Goal: Task Accomplishment & Management: Complete application form

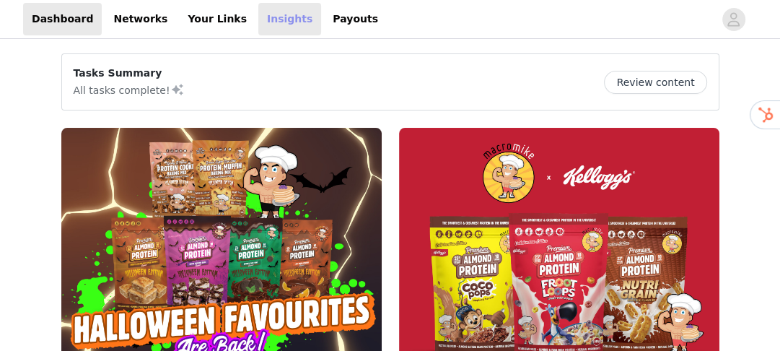
click at [258, 17] on link "Insights" at bounding box center [289, 19] width 63 height 32
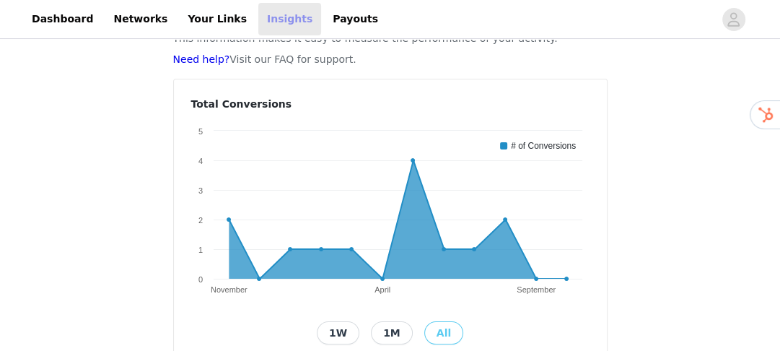
scroll to position [173, 0]
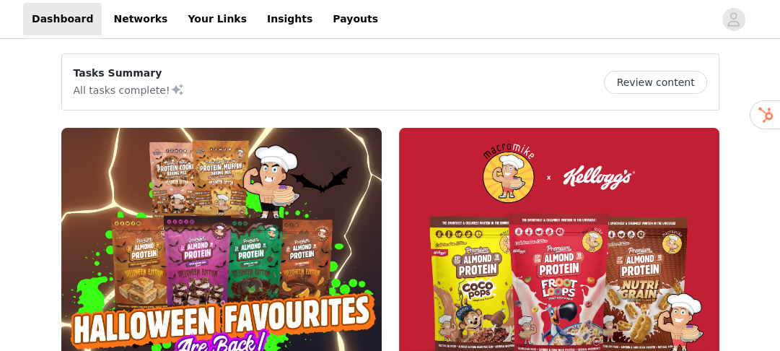
click at [281, 203] on img at bounding box center [221, 248] width 320 height 240
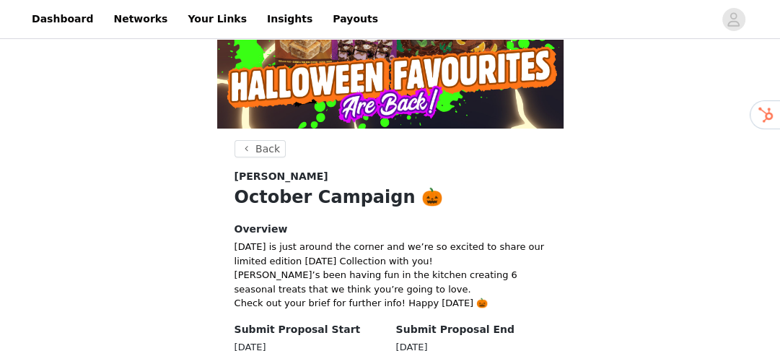
scroll to position [289, 0]
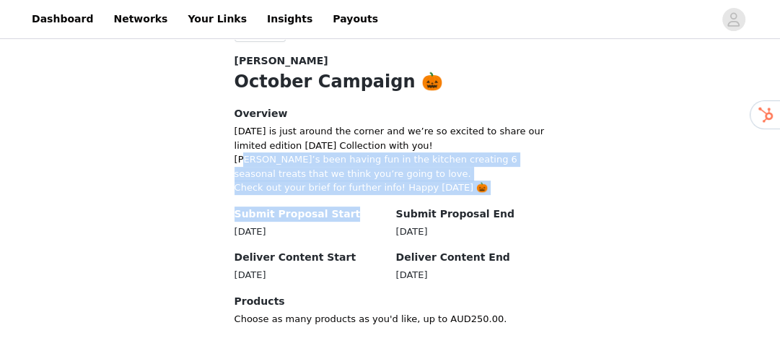
drag, startPoint x: 247, startPoint y: 162, endPoint x: 377, endPoint y: 198, distance: 135.5
click at [377, 198] on section "Back [PERSON_NAME] October Campaign 🎃 Overview [DATE] is just around the corner…" at bounding box center [390, 190] width 346 height 330
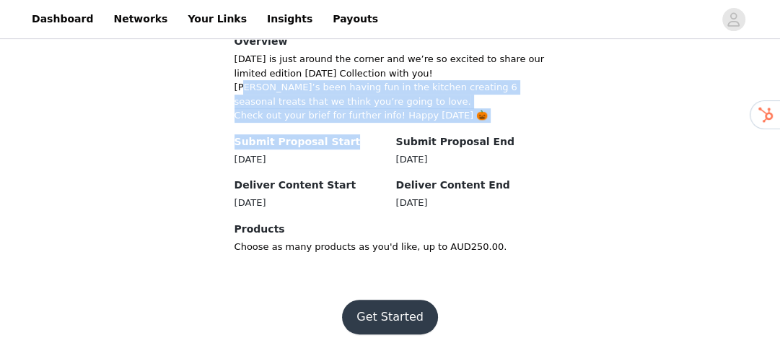
scroll to position [361, 0]
click at [381, 317] on button "Get Started" at bounding box center [390, 316] width 96 height 35
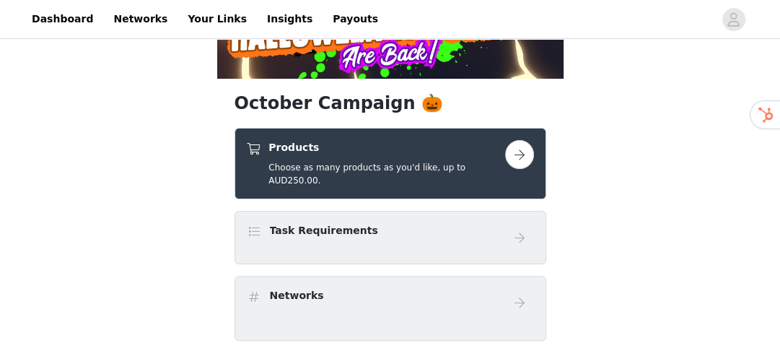
scroll to position [173, 0]
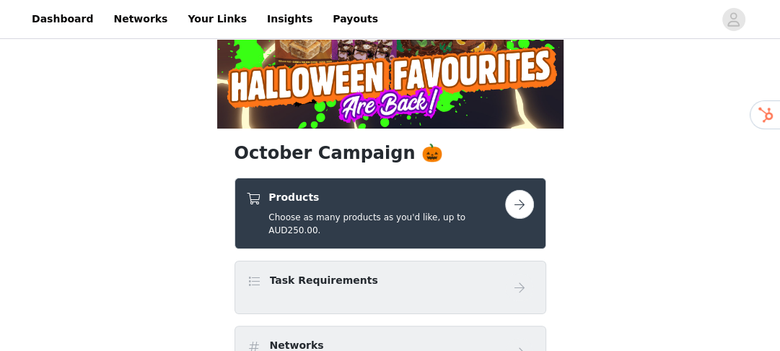
click at [517, 203] on button "button" at bounding box center [519, 204] width 29 height 29
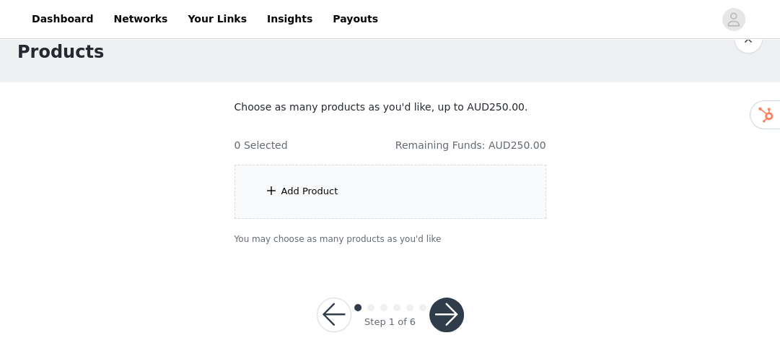
scroll to position [51, 0]
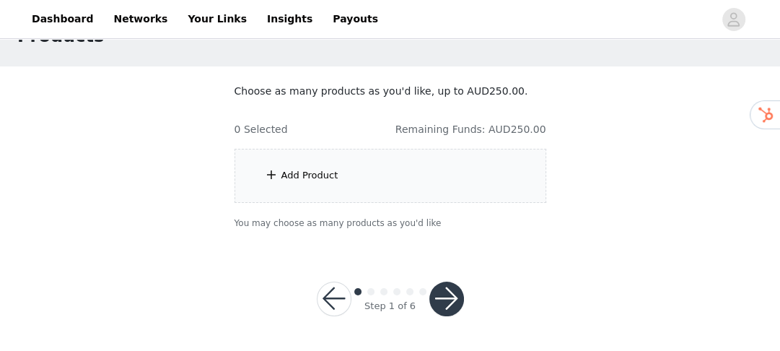
click at [387, 164] on div "Add Product" at bounding box center [391, 176] width 312 height 54
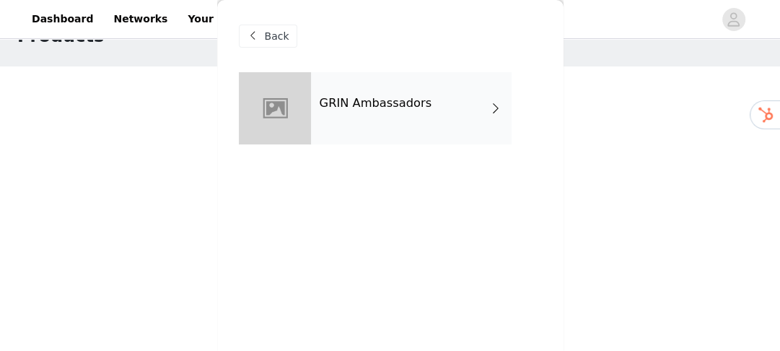
click at [403, 133] on div "GRIN Ambassadors" at bounding box center [411, 108] width 201 height 72
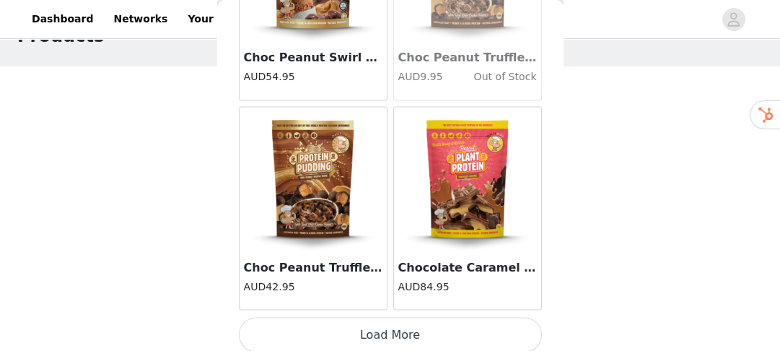
scroll to position [1854, 0]
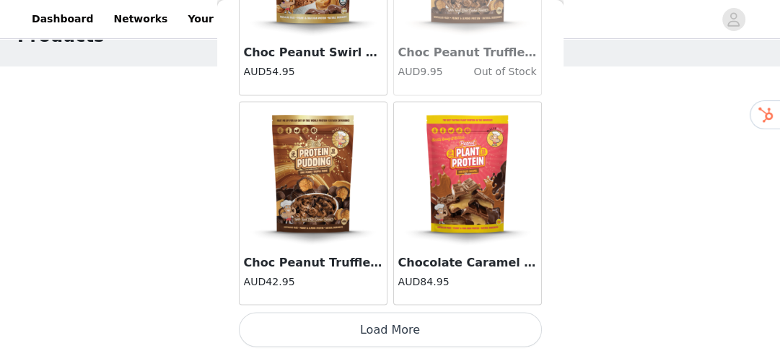
click at [394, 324] on button "Load More" at bounding box center [390, 329] width 303 height 35
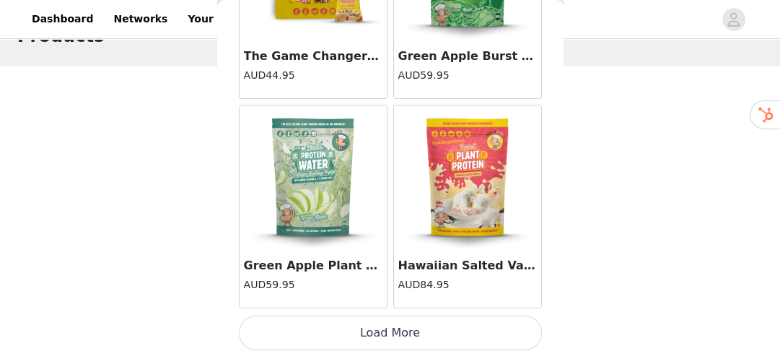
scroll to position [3944, 0]
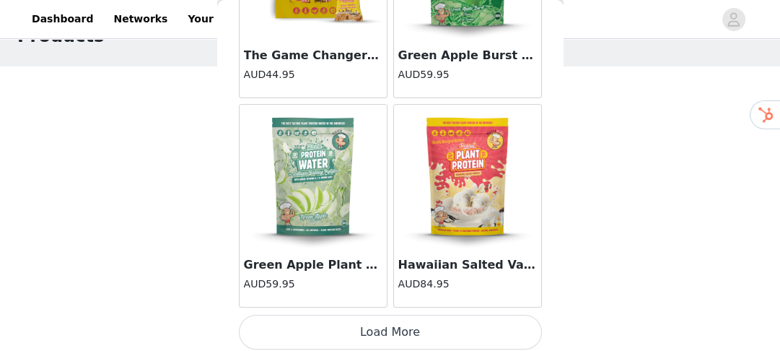
click at [408, 339] on button "Load More" at bounding box center [390, 332] width 303 height 35
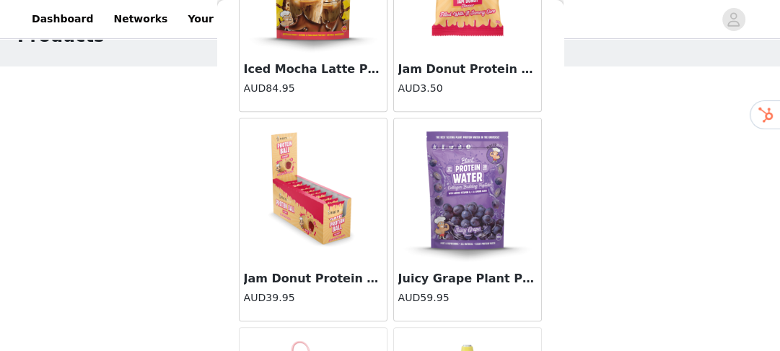
scroll to position [4579, 0]
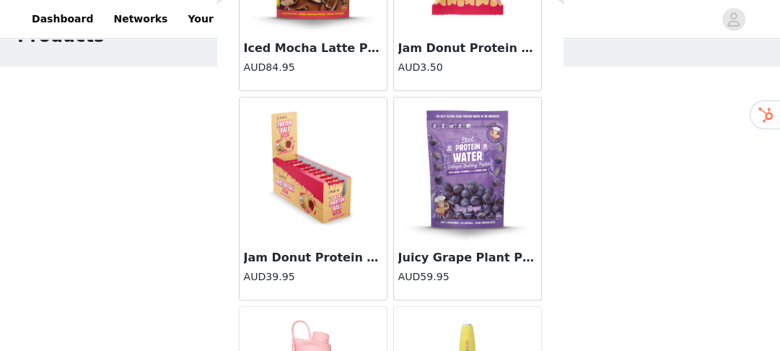
click at [323, 194] on img at bounding box center [313, 169] width 144 height 144
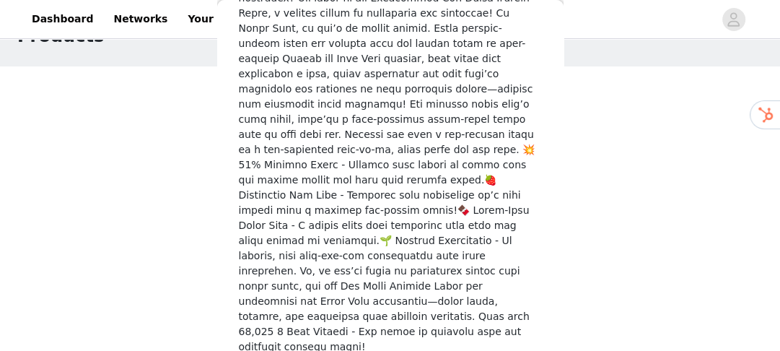
scroll to position [525, 0]
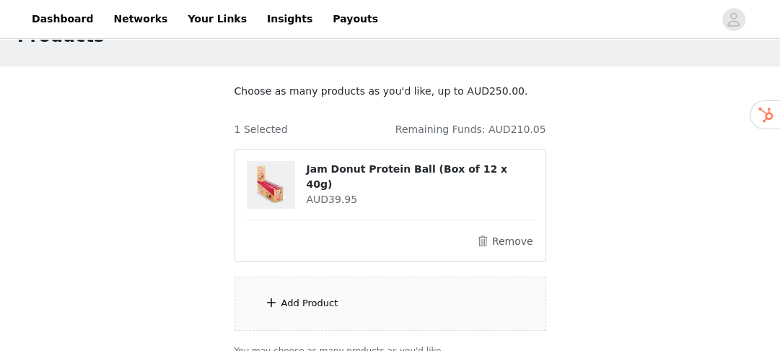
click at [377, 292] on div "Add Product" at bounding box center [391, 303] width 312 height 54
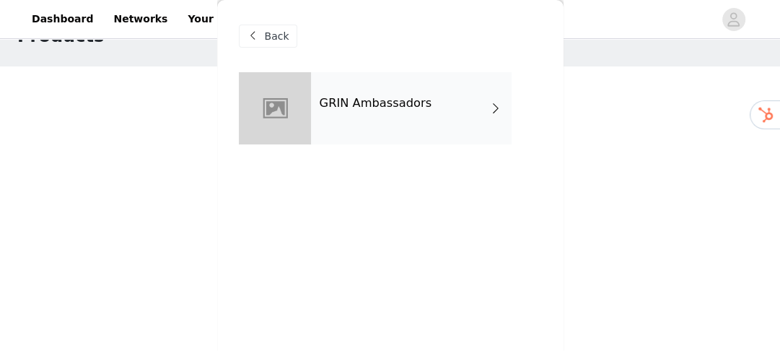
click at [380, 134] on div "GRIN Ambassadors" at bounding box center [411, 108] width 201 height 72
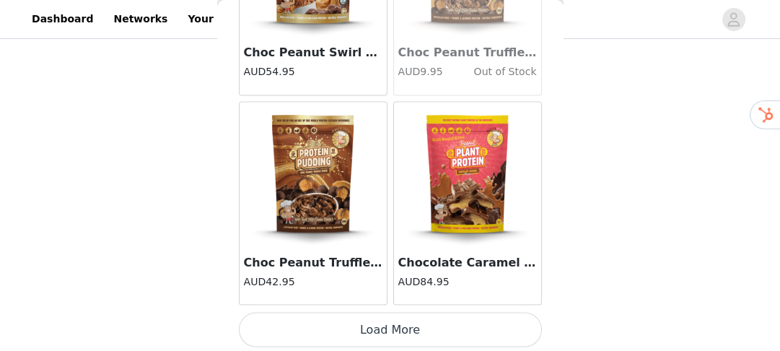
scroll to position [178, 0]
click at [378, 317] on button "Load More" at bounding box center [390, 329] width 303 height 35
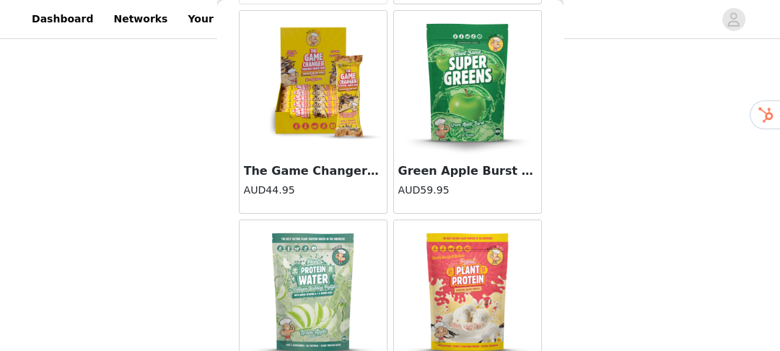
scroll to position [3944, 0]
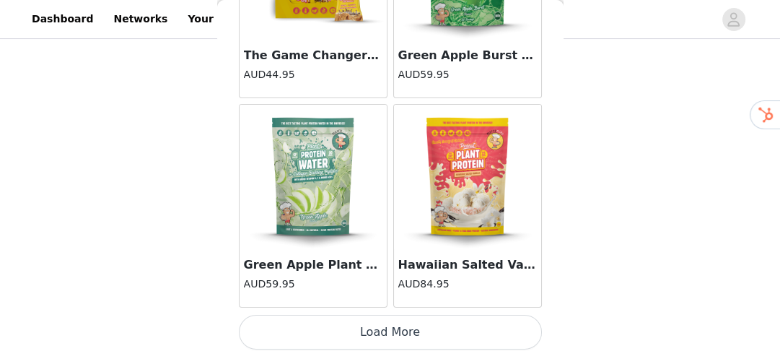
click at [365, 315] on button "Load More" at bounding box center [390, 332] width 303 height 35
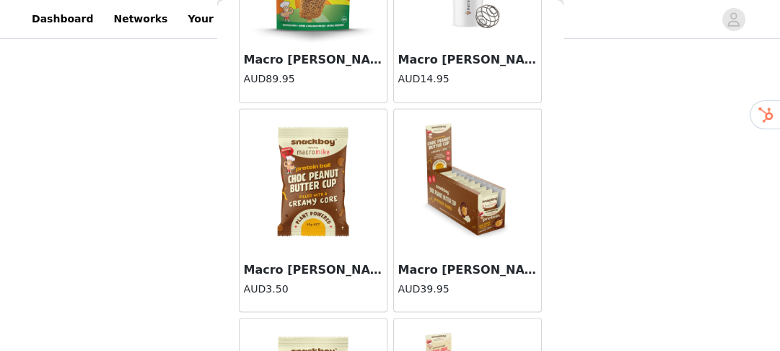
scroll to position [5618, 0]
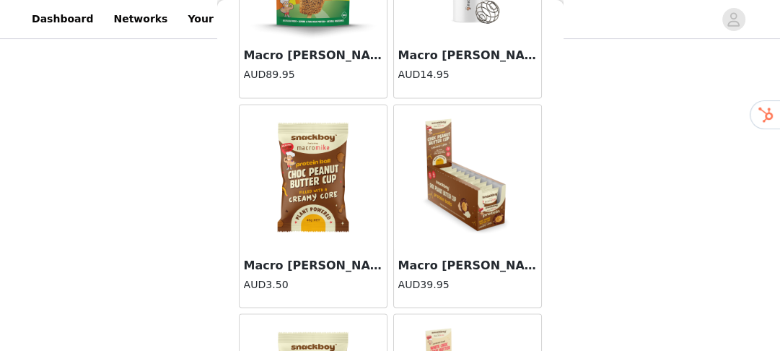
click at [460, 205] on img at bounding box center [467, 177] width 144 height 144
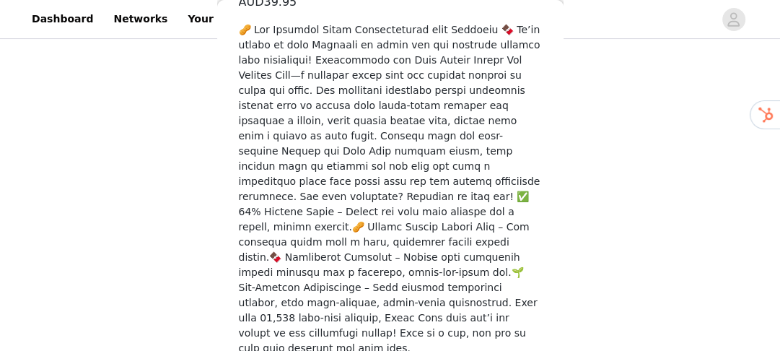
scroll to position [499, 0]
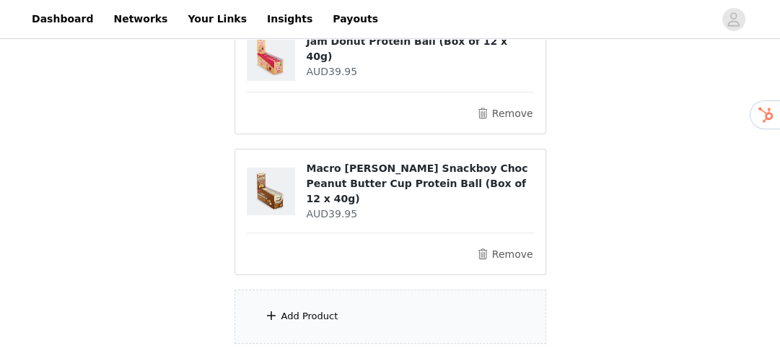
click at [390, 297] on div "Add Product" at bounding box center [391, 316] width 312 height 54
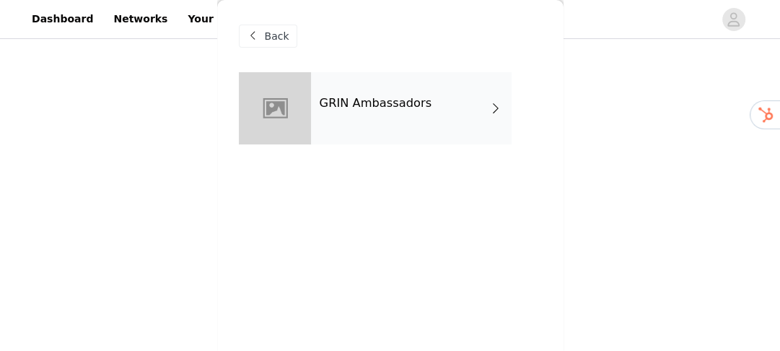
click at [369, 132] on div "GRIN Ambassadors" at bounding box center [411, 108] width 201 height 72
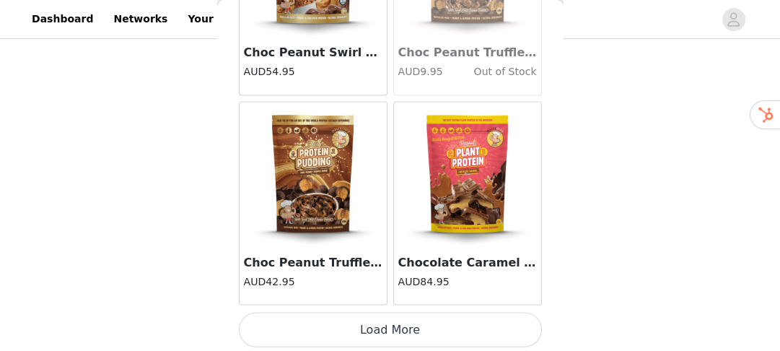
scroll to position [305, 0]
click at [403, 315] on button "Load More" at bounding box center [390, 329] width 303 height 35
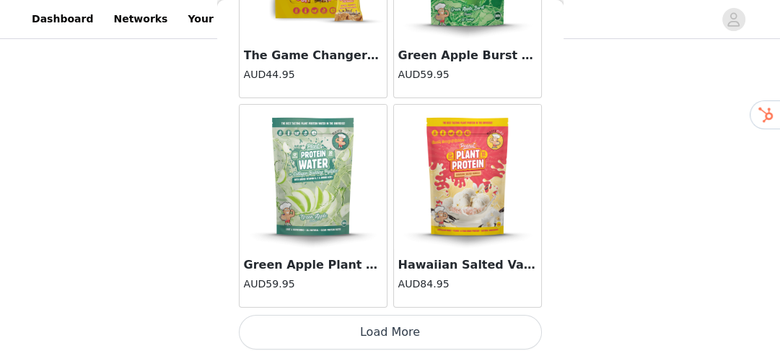
click at [375, 320] on button "Load More" at bounding box center [390, 332] width 303 height 35
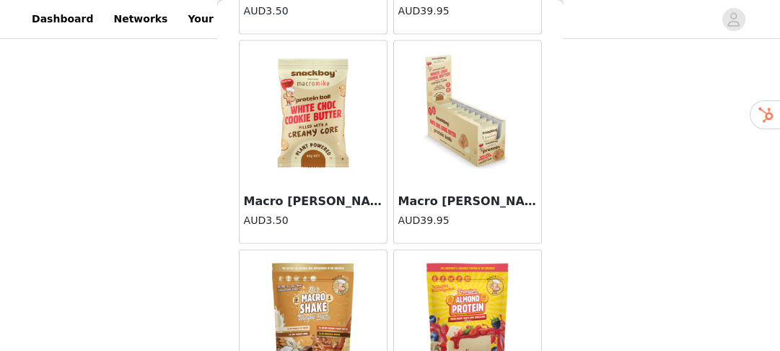
scroll to position [5860, 0]
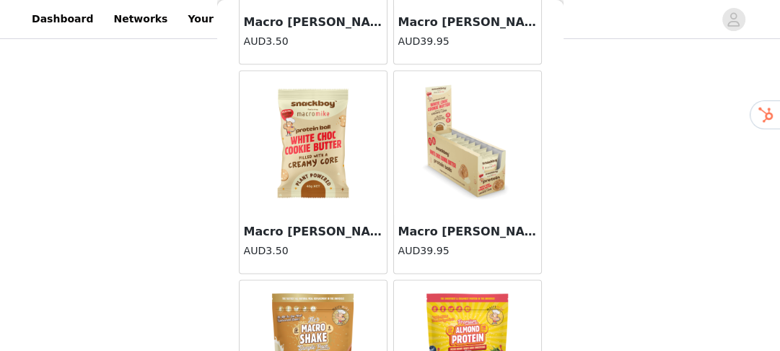
click at [442, 186] on img at bounding box center [467, 143] width 144 height 144
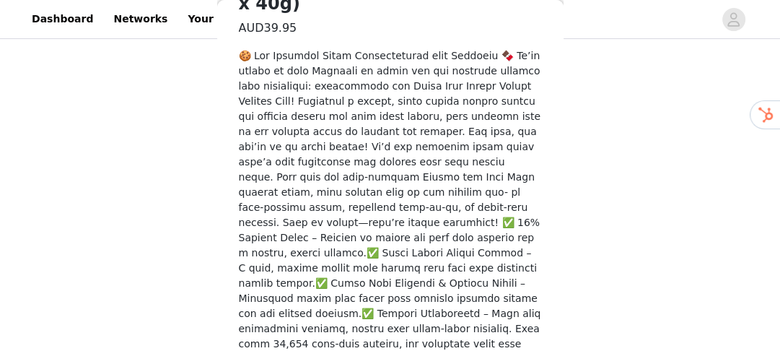
scroll to position [514, 0]
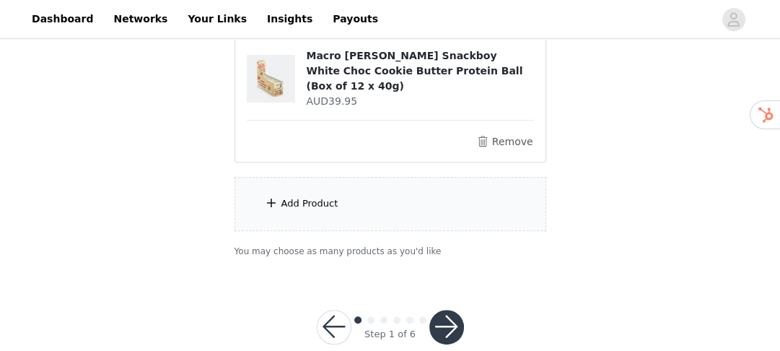
scroll to position [433, 0]
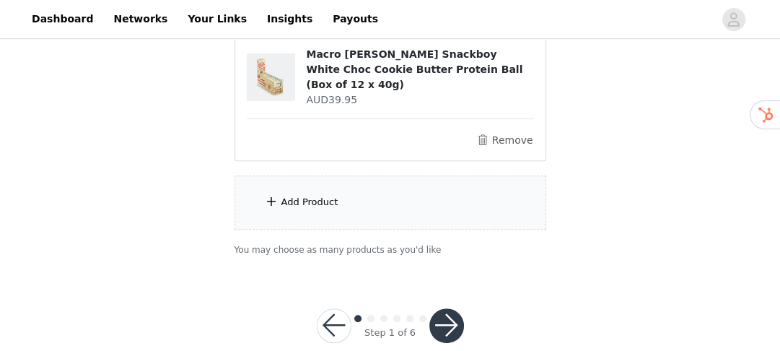
click at [407, 181] on div "Add Product" at bounding box center [391, 202] width 312 height 54
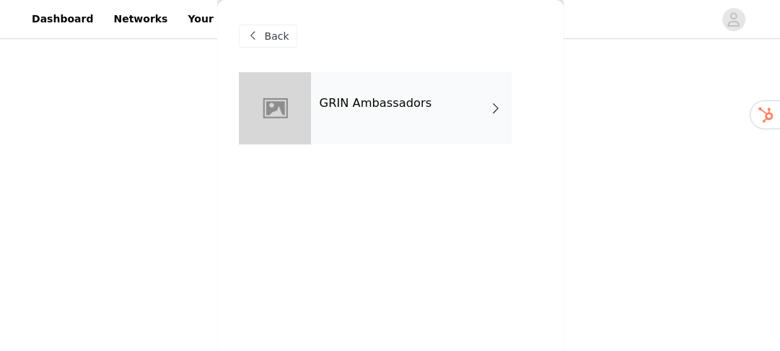
click at [407, 128] on div "GRIN Ambassadors" at bounding box center [411, 108] width 201 height 72
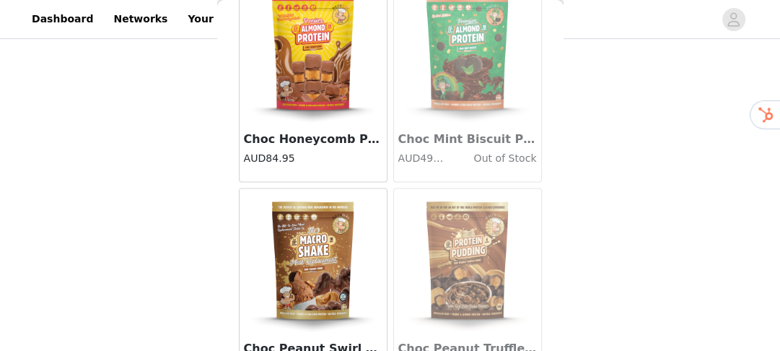
scroll to position [1854, 0]
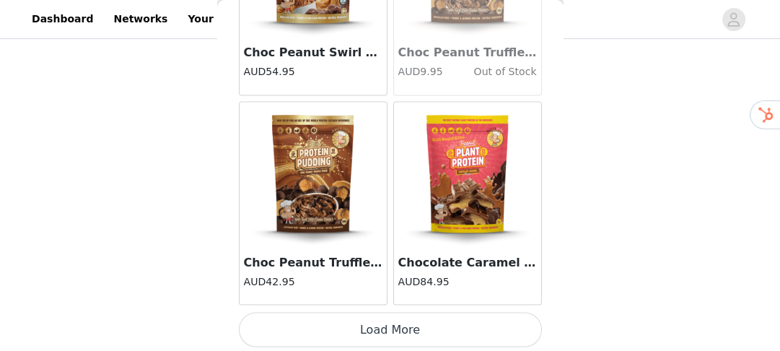
click at [368, 337] on button "Load More" at bounding box center [390, 329] width 303 height 35
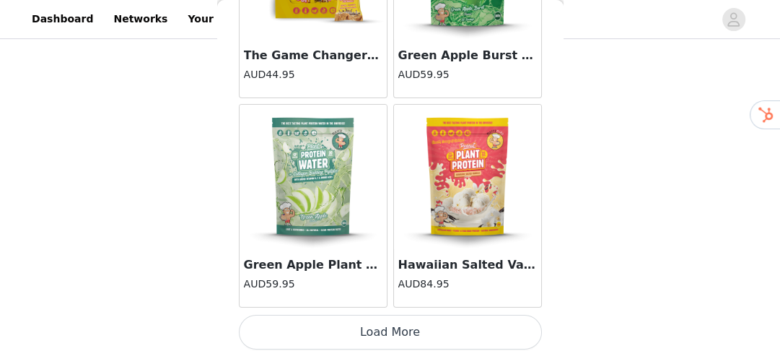
click at [364, 329] on button "Load More" at bounding box center [390, 332] width 303 height 35
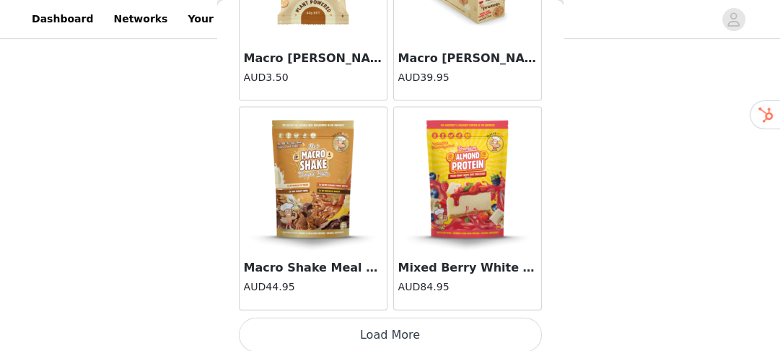
click at [390, 323] on button "Load More" at bounding box center [390, 334] width 303 height 35
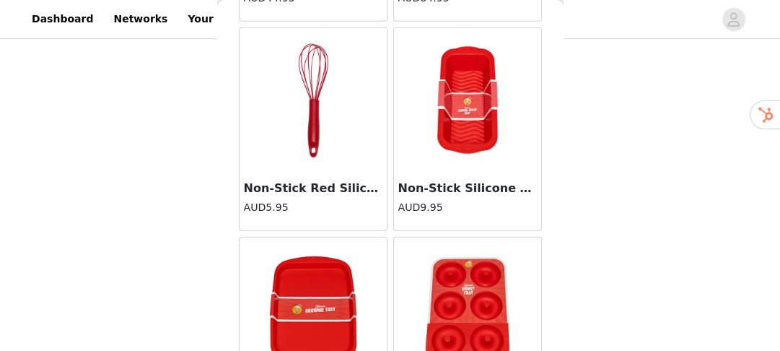
scroll to position [6265, 0]
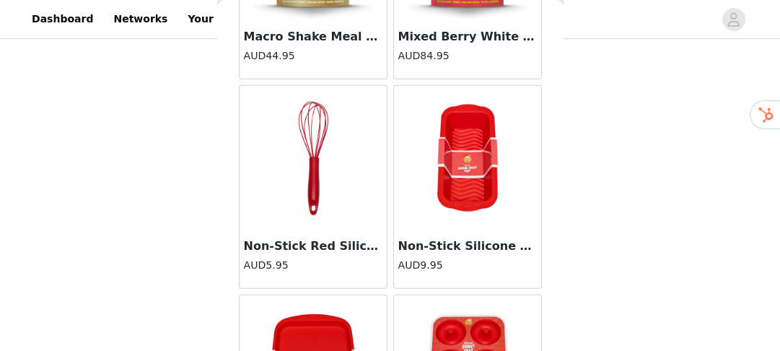
click at [384, 266] on div "Non-Stick Red Silicone Whisk AUD5.95" at bounding box center [313, 186] width 154 height 209
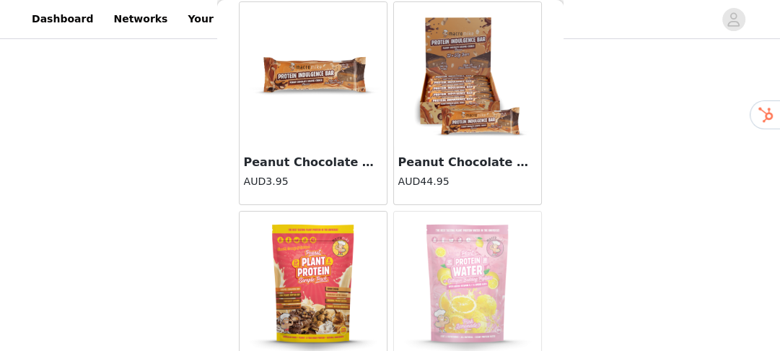
scroll to position [8123, 0]
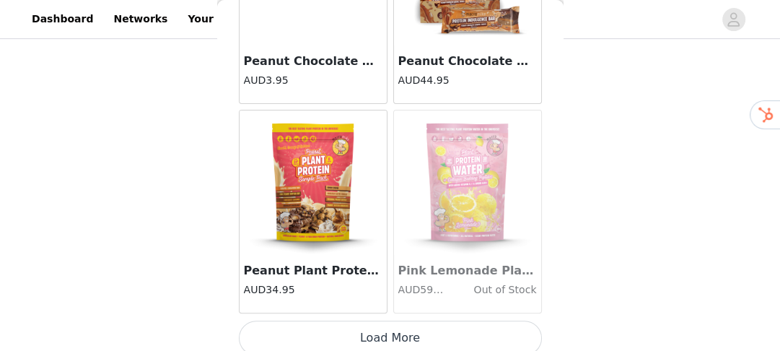
click at [398, 320] on button "Load More" at bounding box center [390, 337] width 303 height 35
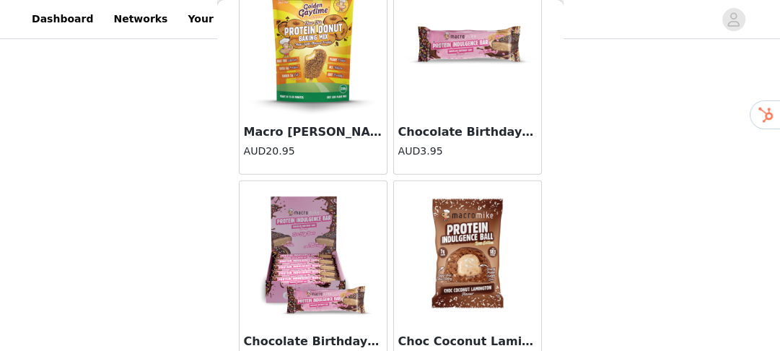
scroll to position [10213, 0]
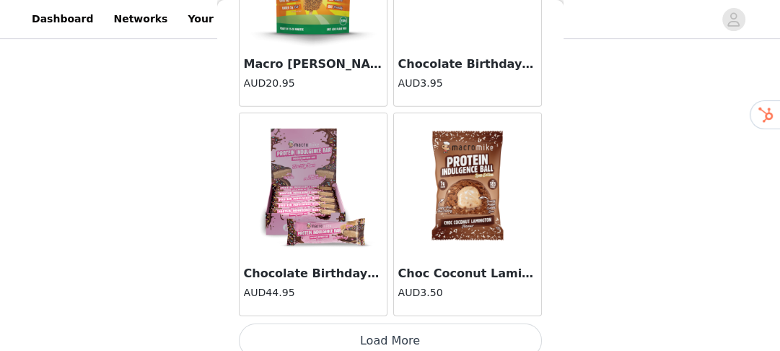
click at [394, 325] on button "Load More" at bounding box center [390, 340] width 303 height 35
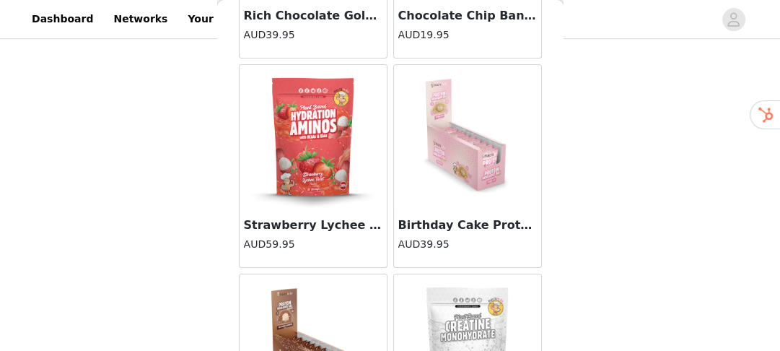
scroll to position [11714, 0]
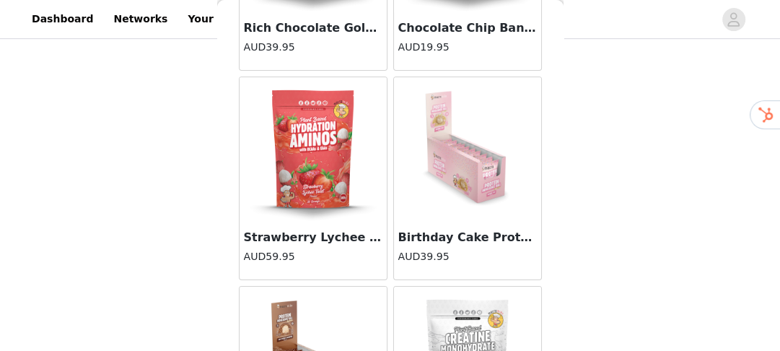
click at [488, 162] on img at bounding box center [467, 149] width 144 height 144
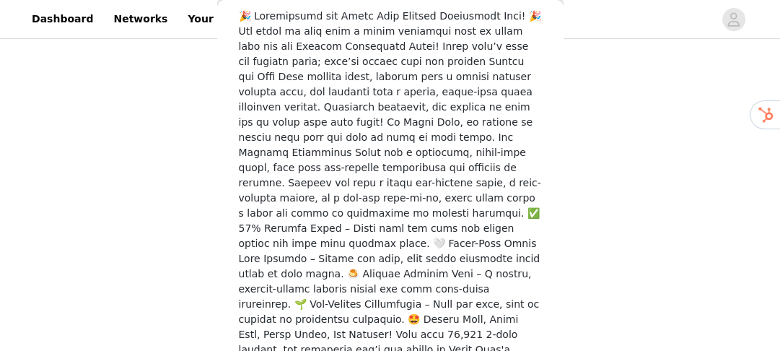
scroll to position [616, 0]
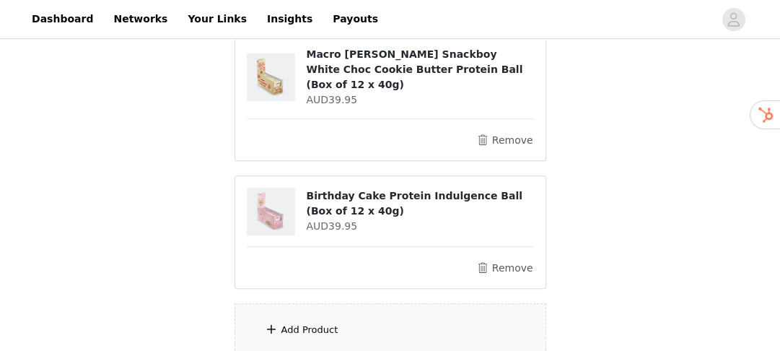
click at [385, 303] on div "Add Product" at bounding box center [391, 330] width 312 height 54
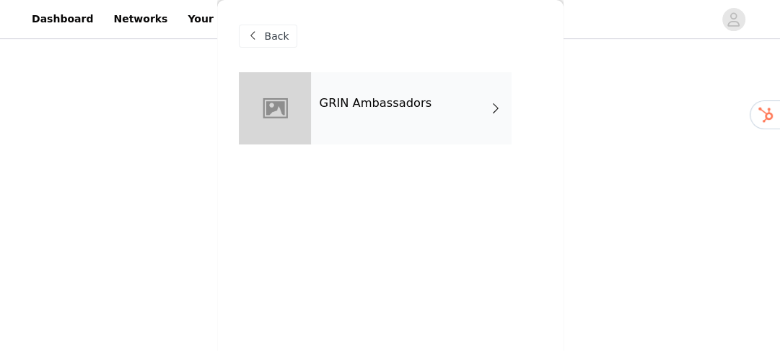
click at [279, 38] on span "Back" at bounding box center [277, 36] width 25 height 15
click at [450, 130] on div "GRIN Ambassadors" at bounding box center [411, 108] width 201 height 72
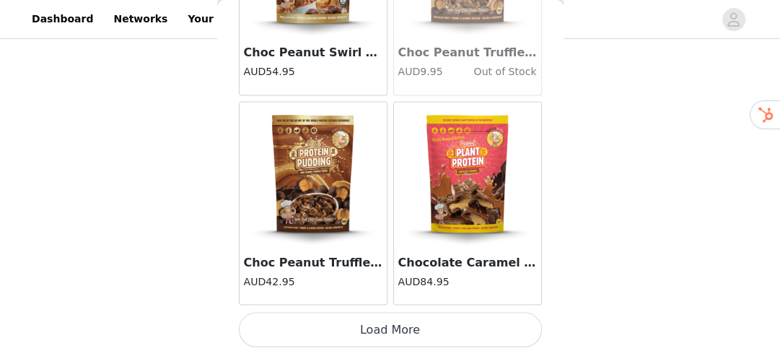
scroll to position [560, 0]
click at [421, 317] on button "Load More" at bounding box center [390, 329] width 303 height 35
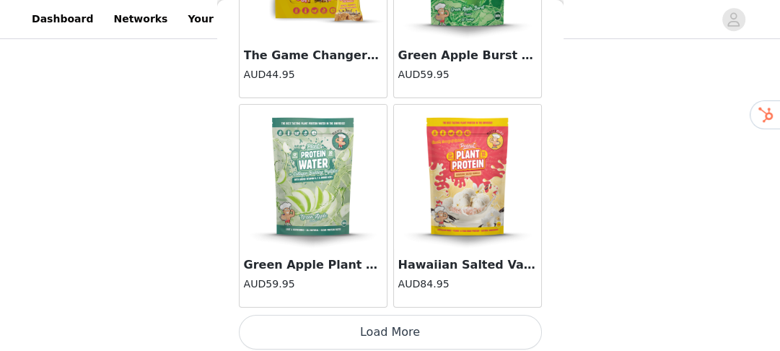
click at [412, 320] on button "Load More" at bounding box center [390, 332] width 303 height 35
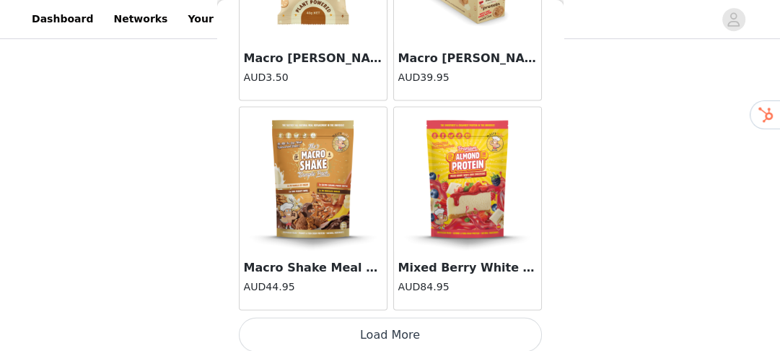
click at [411, 317] on button "Load More" at bounding box center [390, 334] width 303 height 35
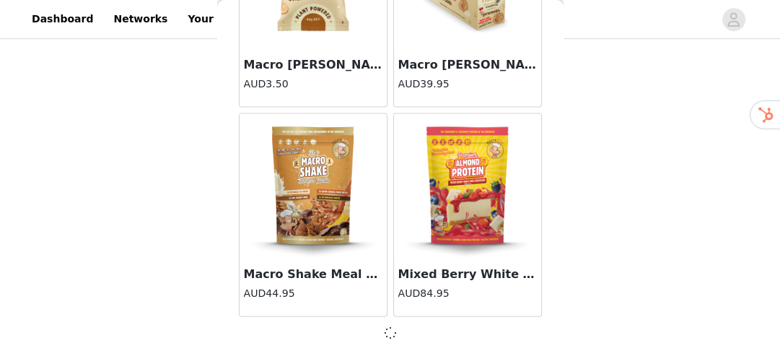
click at [417, 324] on div at bounding box center [390, 332] width 303 height 17
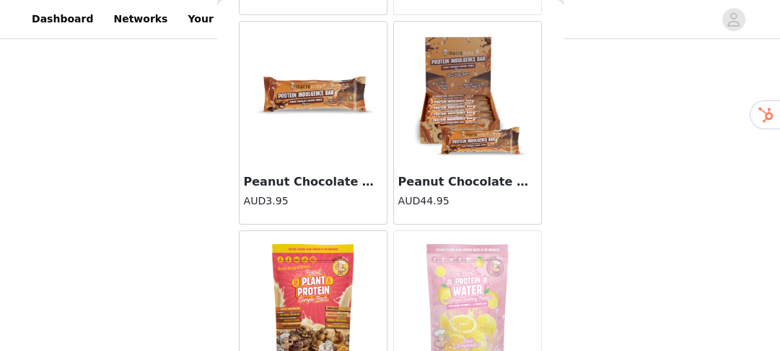
scroll to position [8123, 0]
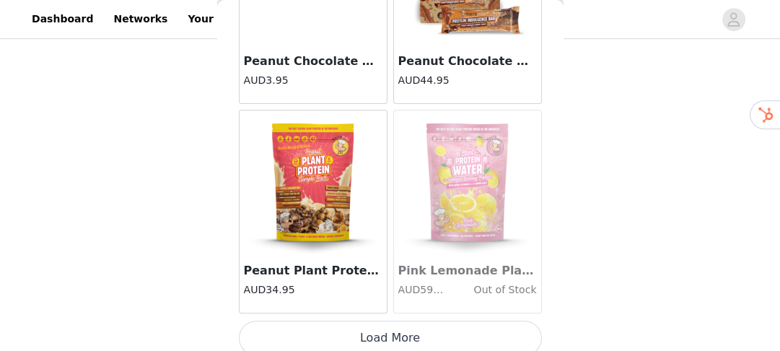
click at [393, 320] on button "Load More" at bounding box center [390, 337] width 303 height 35
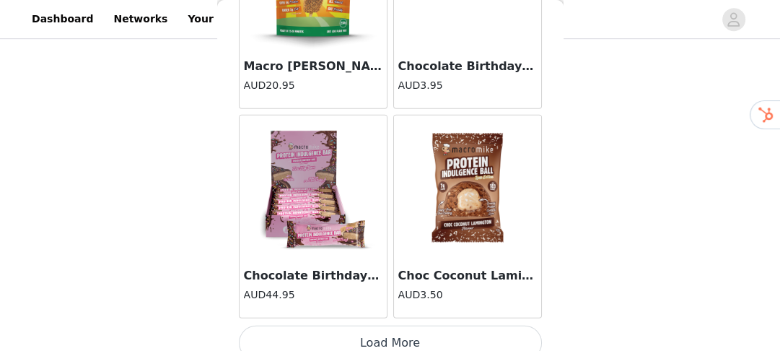
scroll to position [10213, 0]
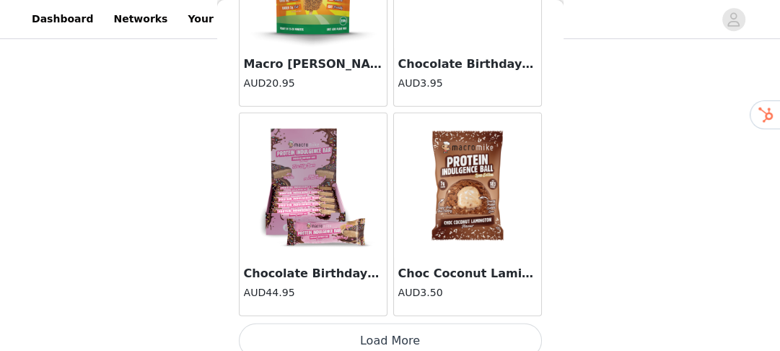
click at [410, 323] on button "Load More" at bounding box center [390, 340] width 303 height 35
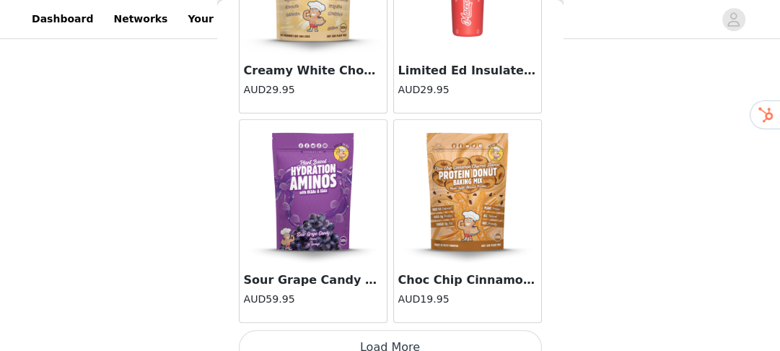
scroll to position [12302, 0]
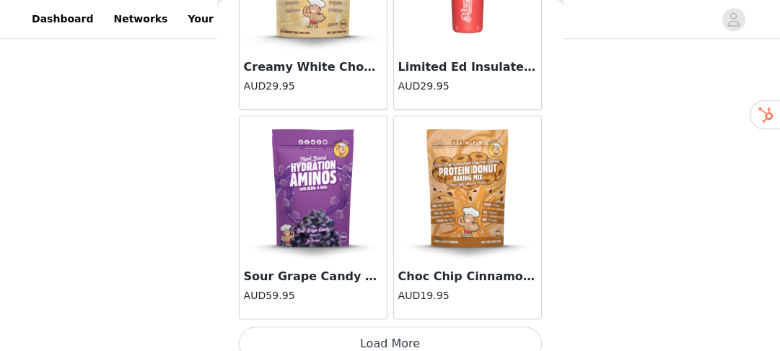
click at [408, 326] on button "Load More" at bounding box center [390, 343] width 303 height 35
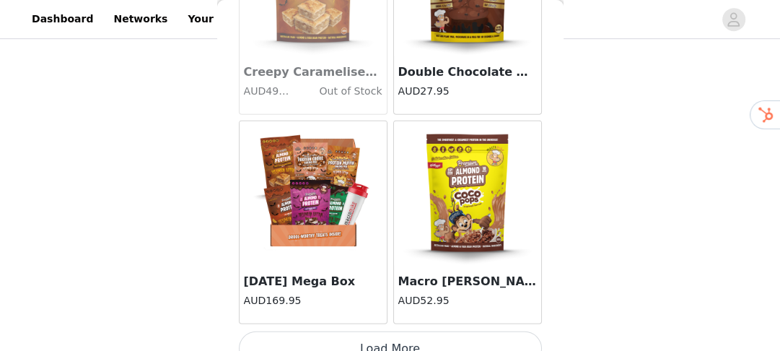
scroll to position [14392, 0]
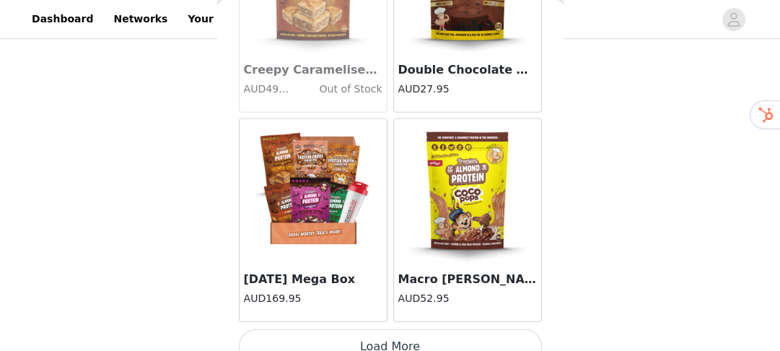
click at [381, 329] on button "Load More" at bounding box center [390, 346] width 303 height 35
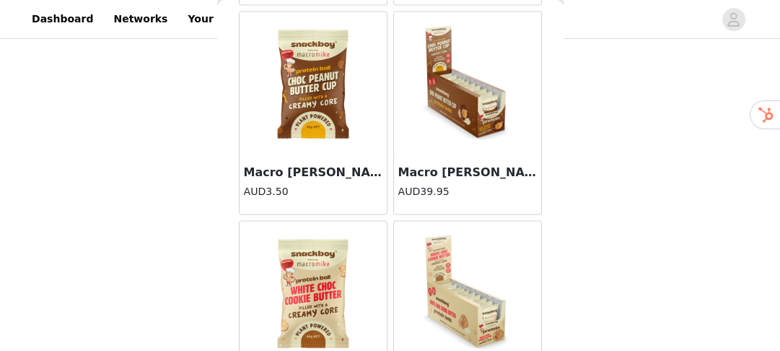
scroll to position [5772, 0]
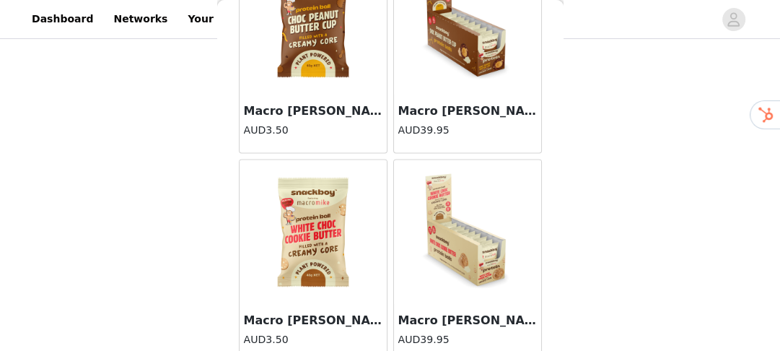
click at [470, 95] on div "Macro [PERSON_NAME] Snackboy Choc Peanut Butter Cup Protein Ball (Box of 12 x 4…" at bounding box center [467, 124] width 147 height 58
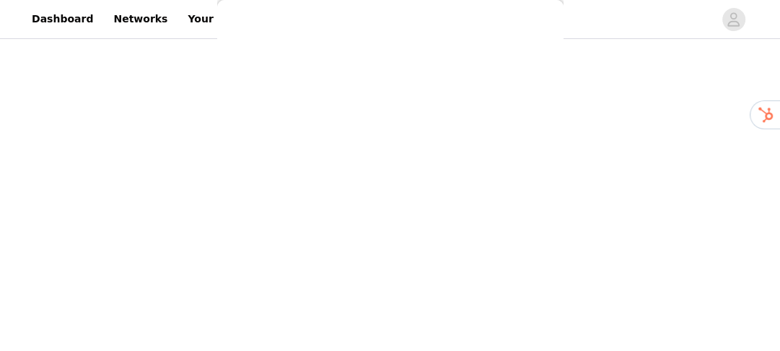
scroll to position [499, 0]
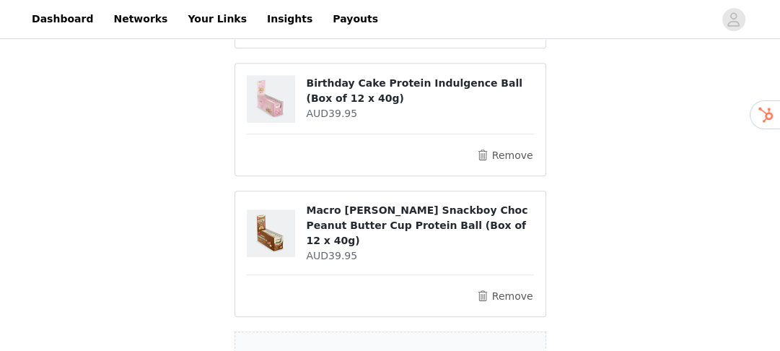
scroll to position [560, 0]
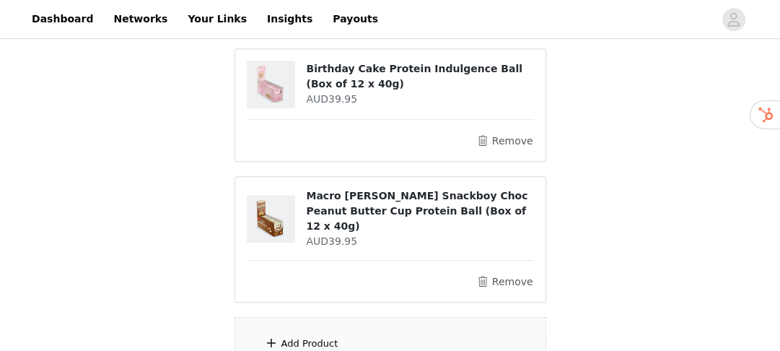
click at [405, 317] on div "Add Product" at bounding box center [391, 344] width 312 height 54
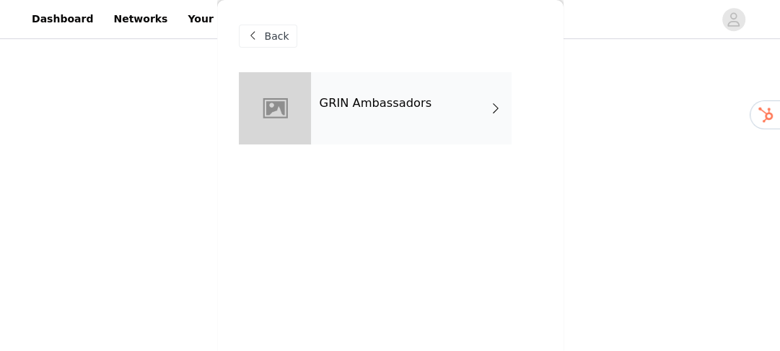
click at [394, 115] on div "GRIN Ambassadors" at bounding box center [411, 108] width 201 height 72
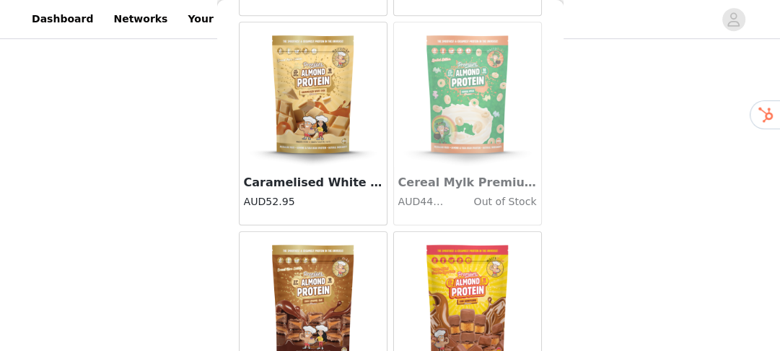
scroll to position [1443, 0]
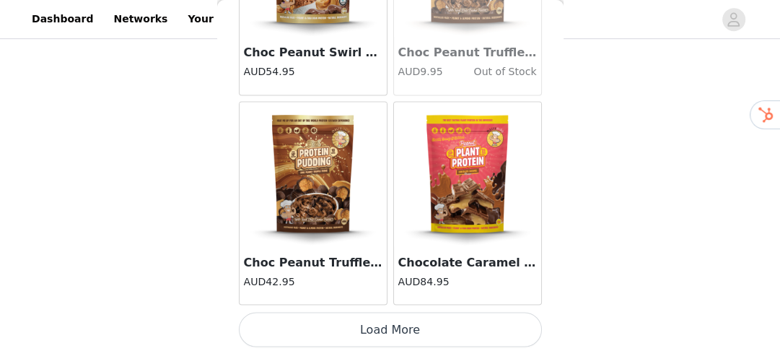
click at [411, 326] on button "Load More" at bounding box center [390, 329] width 303 height 35
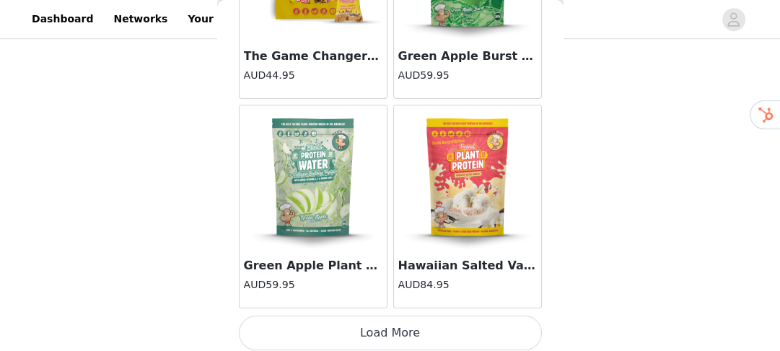
scroll to position [3944, 0]
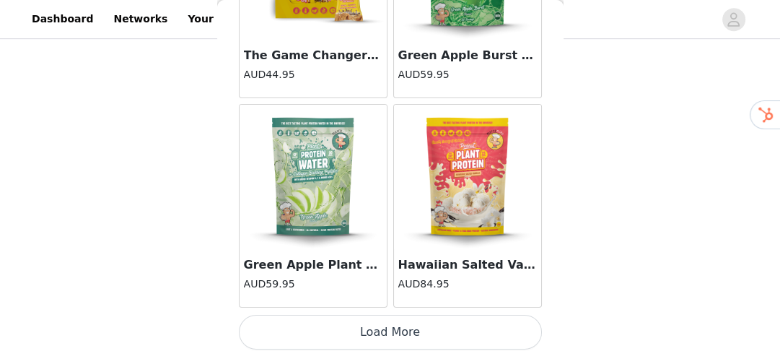
click at [434, 323] on button "Load More" at bounding box center [390, 332] width 303 height 35
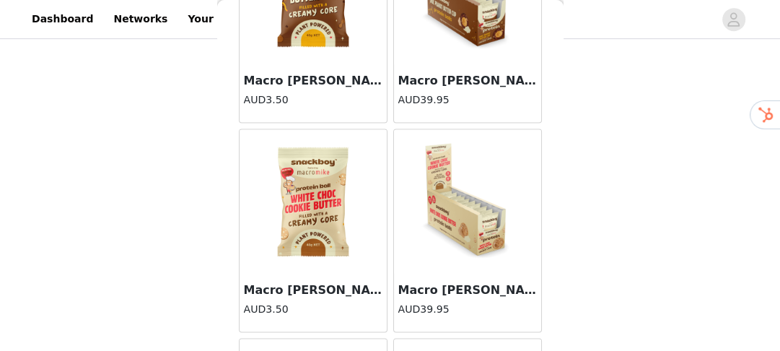
click at [455, 190] on img at bounding box center [467, 201] width 144 height 144
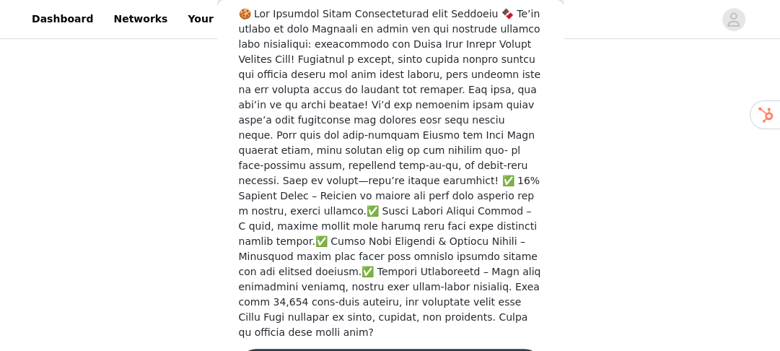
scroll to position [688, 0]
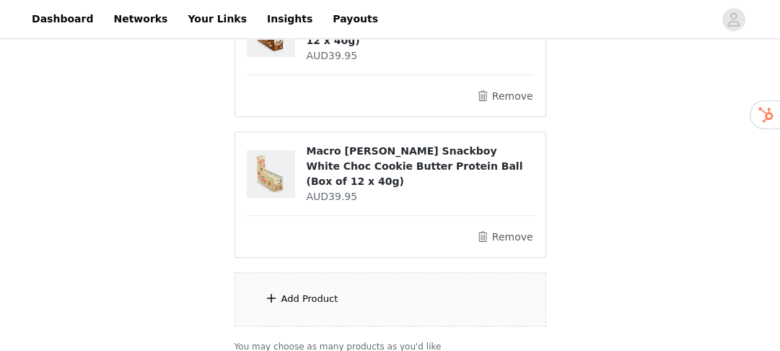
scroll to position [815, 0]
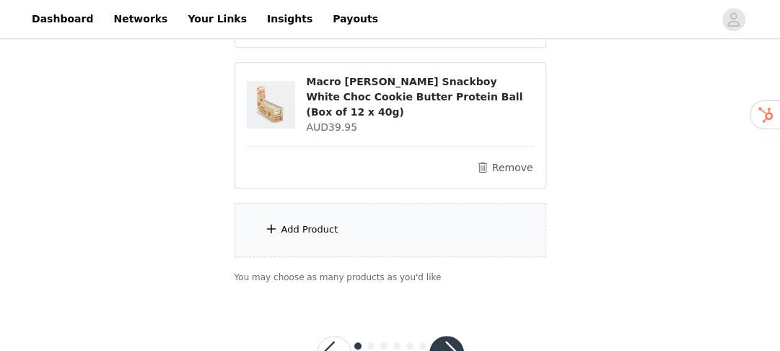
click at [428, 203] on div "Add Product" at bounding box center [391, 230] width 312 height 54
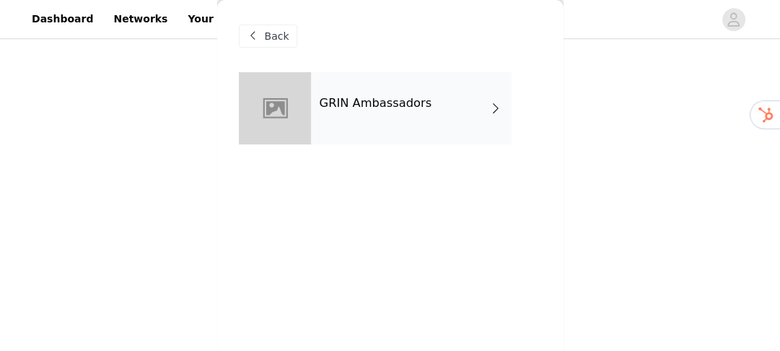
click at [431, 113] on div "GRIN Ambassadors" at bounding box center [411, 108] width 201 height 72
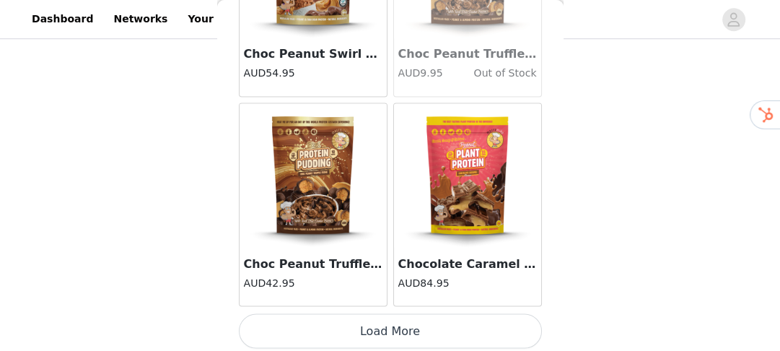
scroll to position [1854, 0]
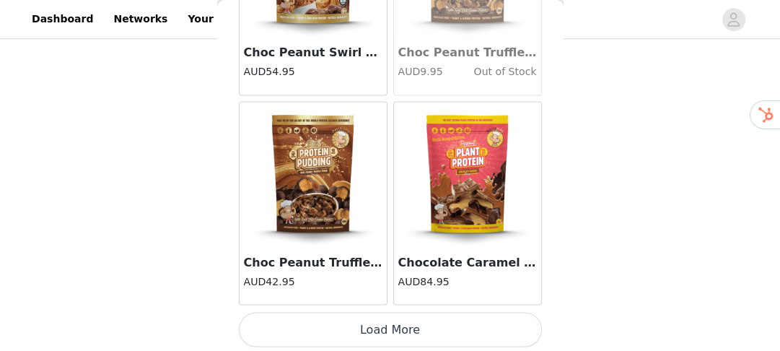
click at [393, 329] on button "Load More" at bounding box center [390, 329] width 303 height 35
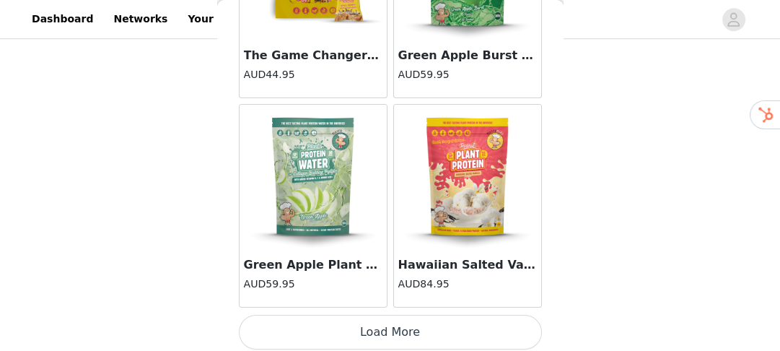
click at [366, 332] on button "Load More" at bounding box center [390, 332] width 303 height 35
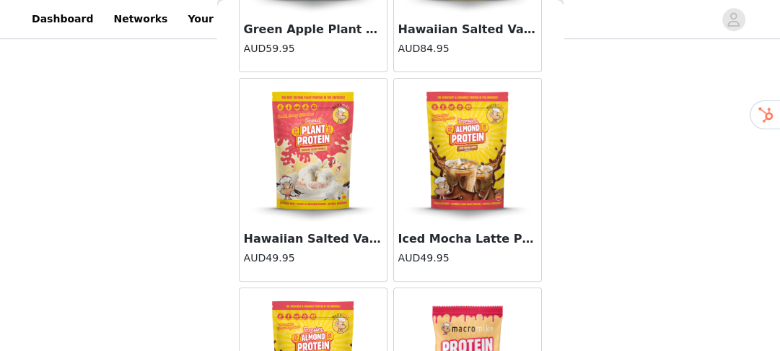
scroll to position [4348, 0]
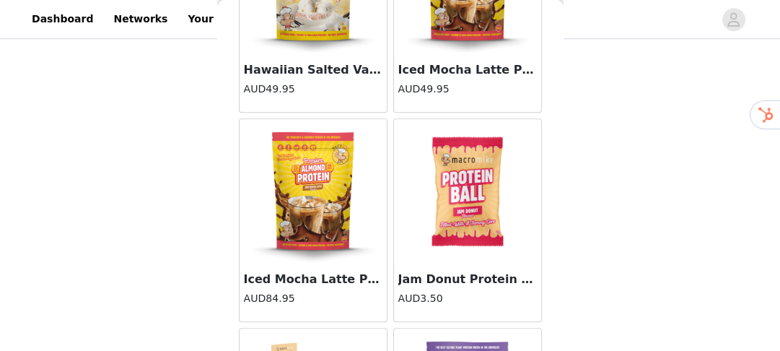
click at [447, 199] on img at bounding box center [467, 191] width 144 height 144
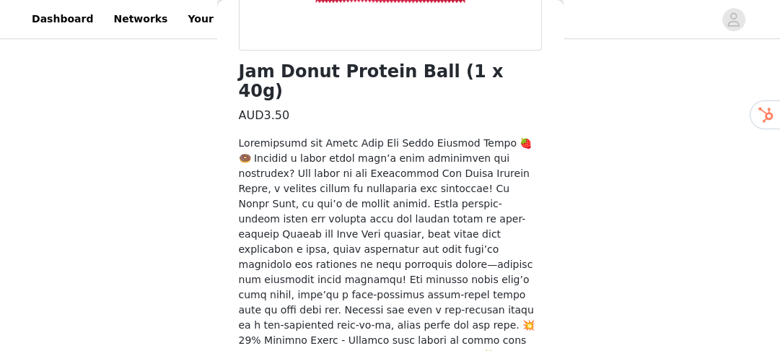
scroll to position [566, 0]
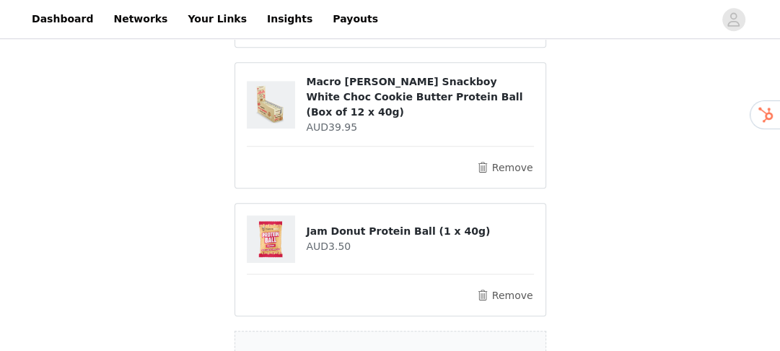
click at [387, 330] on div "Add Product" at bounding box center [391, 357] width 312 height 54
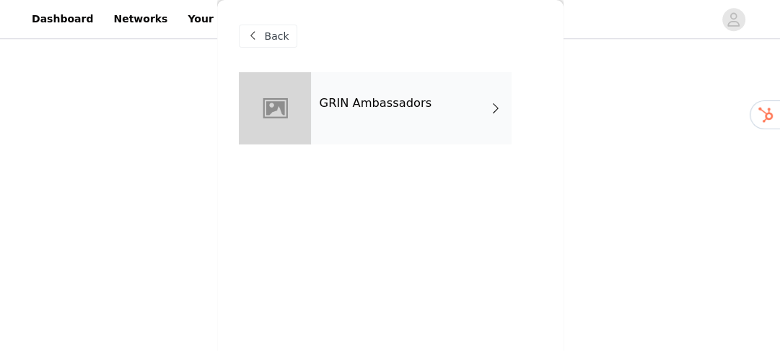
click at [411, 112] on div "GRIN Ambassadors" at bounding box center [411, 108] width 201 height 72
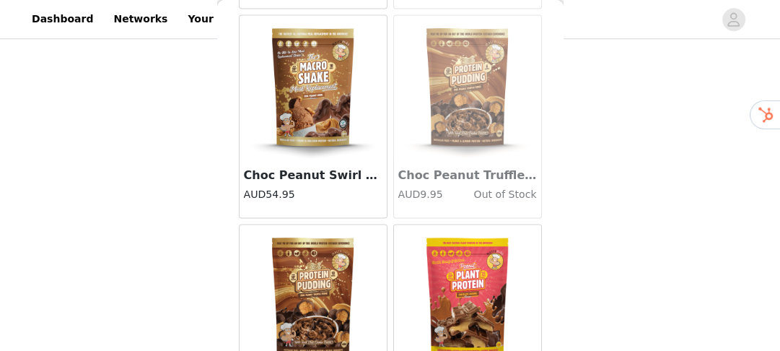
scroll to position [1854, 0]
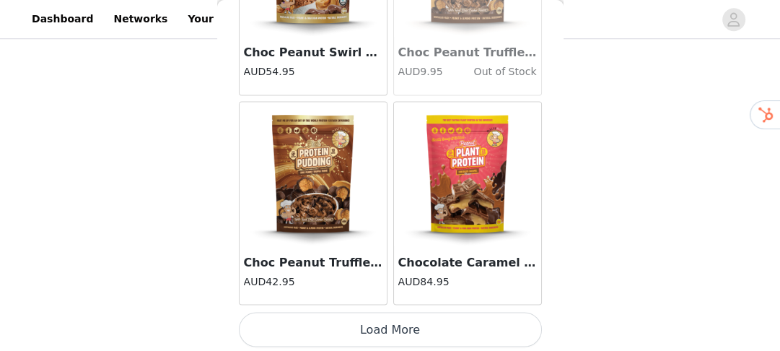
click at [411, 317] on button "Load More" at bounding box center [390, 329] width 303 height 35
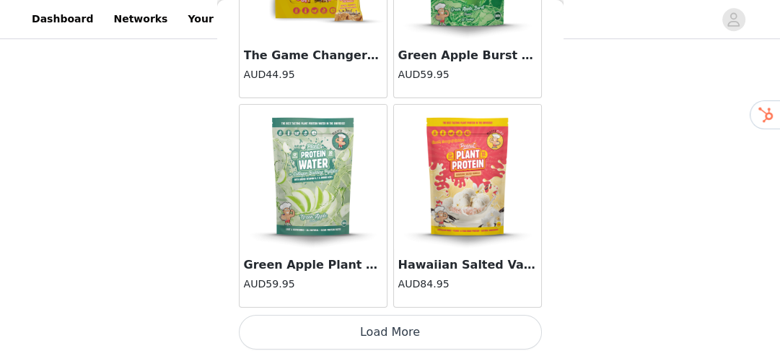
scroll to position [942, 0]
click at [384, 328] on button "Load More" at bounding box center [390, 332] width 303 height 35
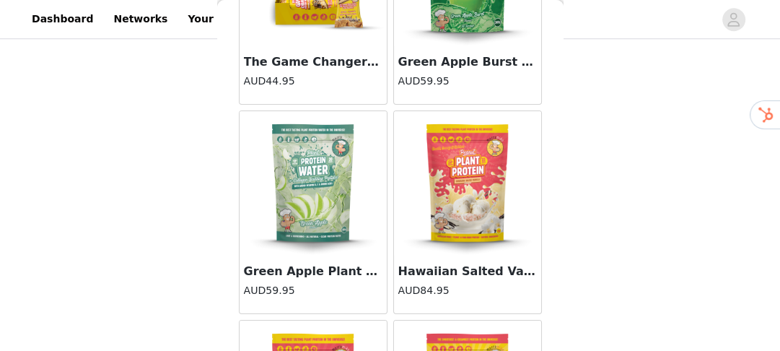
scroll to position [3944, 0]
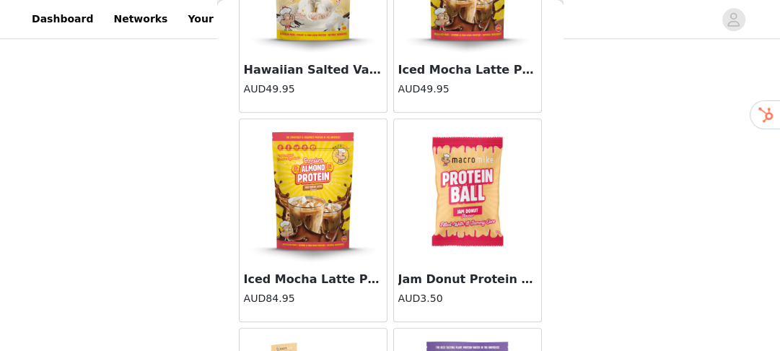
click at [453, 229] on img at bounding box center [467, 191] width 144 height 144
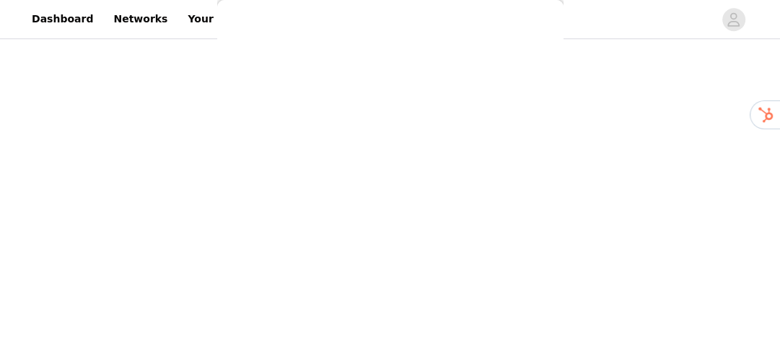
scroll to position [566, 0]
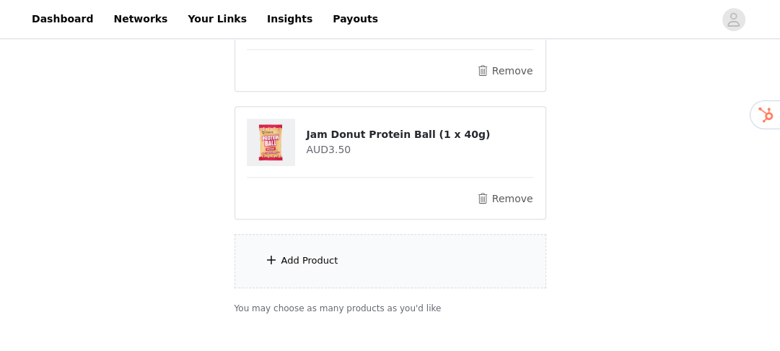
scroll to position [1070, 0]
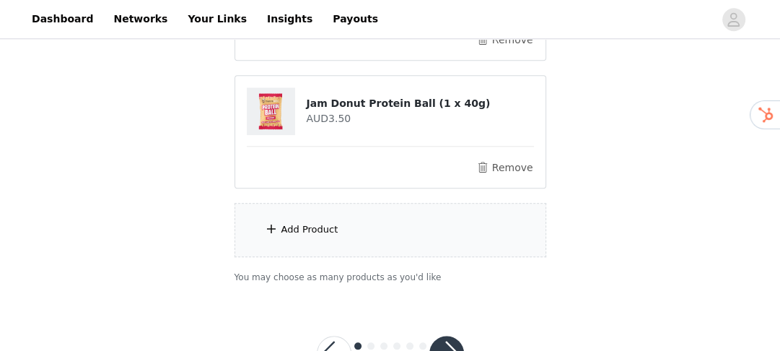
click at [459, 336] on button "button" at bounding box center [446, 353] width 35 height 35
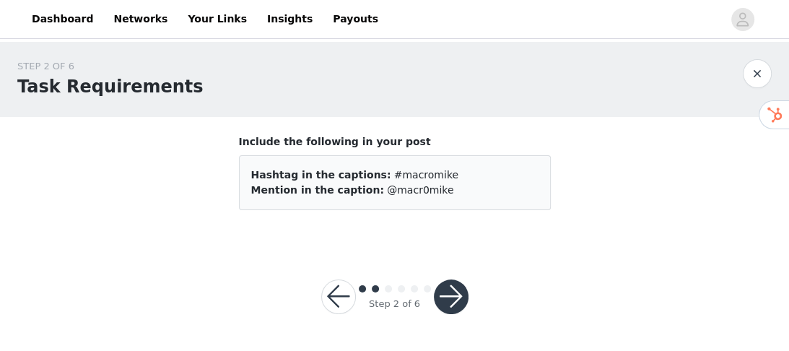
click at [456, 289] on button "button" at bounding box center [451, 296] width 35 height 35
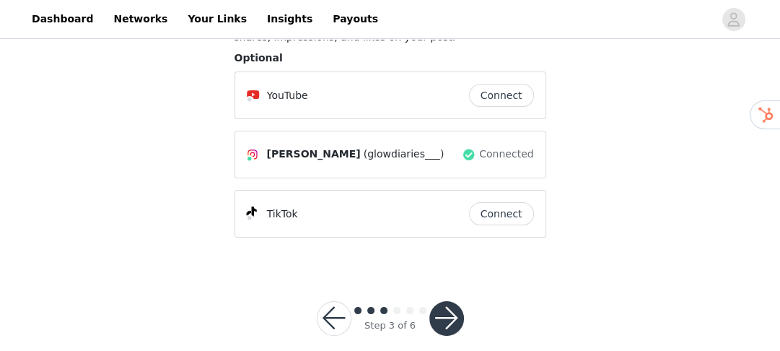
scroll to position [168, 0]
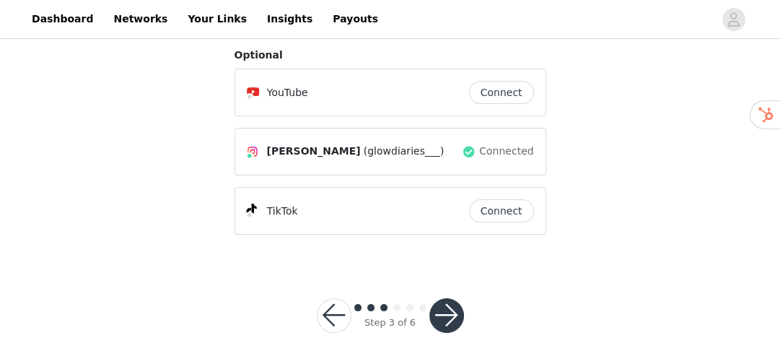
click at [445, 308] on button "button" at bounding box center [446, 315] width 35 height 35
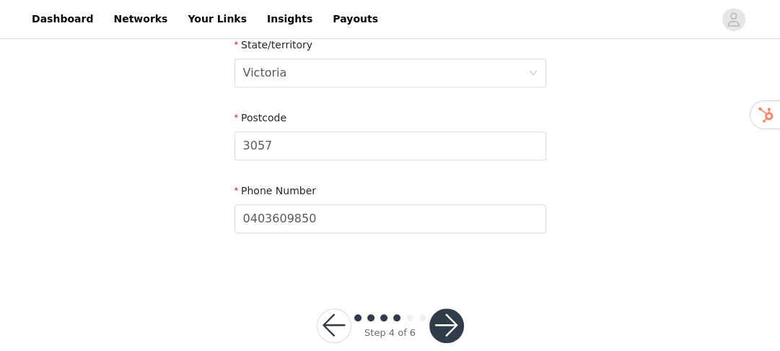
scroll to position [633, 0]
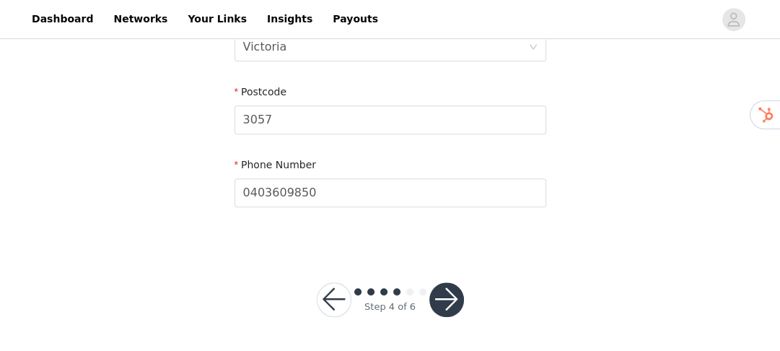
click at [457, 309] on button "button" at bounding box center [446, 299] width 35 height 35
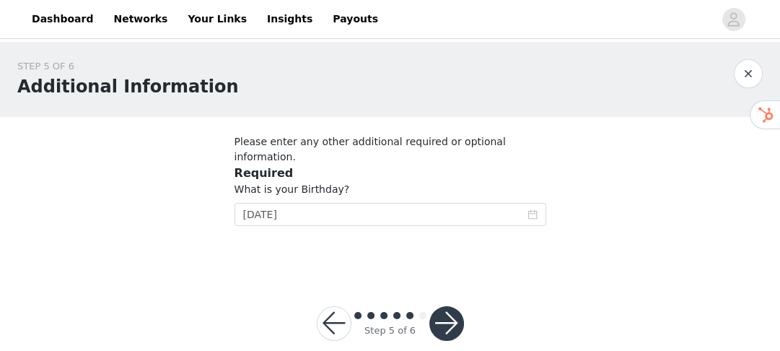
click at [445, 306] on button "button" at bounding box center [446, 323] width 35 height 35
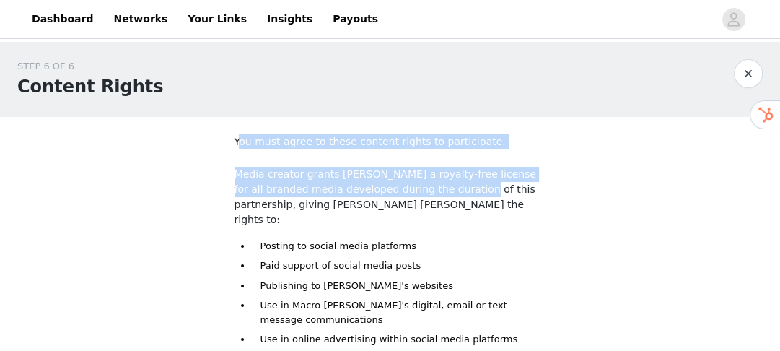
drag, startPoint x: 239, startPoint y: 140, endPoint x: 450, endPoint y: 196, distance: 218.6
click at [452, 188] on div "You must agree to these content rights to participate. Media creator grants [PE…" at bounding box center [391, 313] width 312 height 359
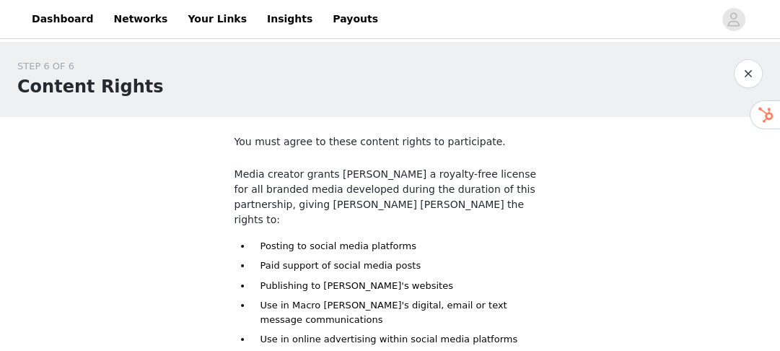
drag, startPoint x: 447, startPoint y: 208, endPoint x: 450, endPoint y: 237, distance: 29.7
click at [447, 209] on p "Media creator grants [PERSON_NAME] a royalty-free license for all branded media…" at bounding box center [391, 197] width 312 height 61
drag, startPoint x: 450, startPoint y: 237, endPoint x: 450, endPoint y: 248, distance: 10.8
click at [450, 239] on ul "Posting to social media platforms Paid support of social media posts Publishing…" at bounding box center [399, 337] width 294 height 196
click at [448, 258] on li "Paid support of social media posts" at bounding box center [399, 265] width 294 height 14
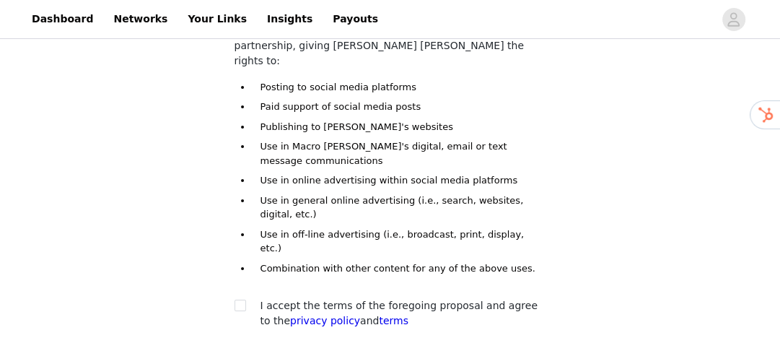
scroll to position [173, 0]
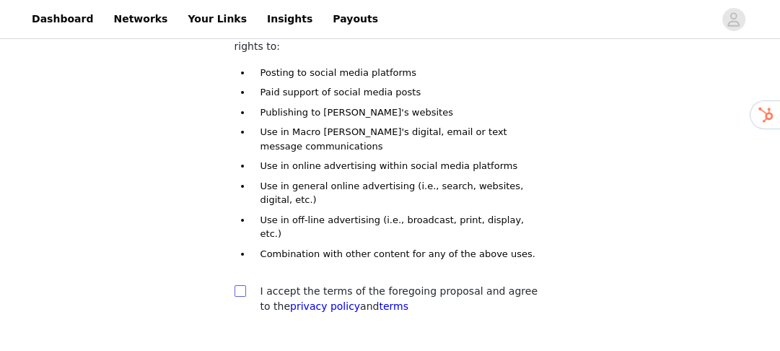
click at [237, 285] on input "checkbox" at bounding box center [240, 290] width 10 height 10
checkbox input "true"
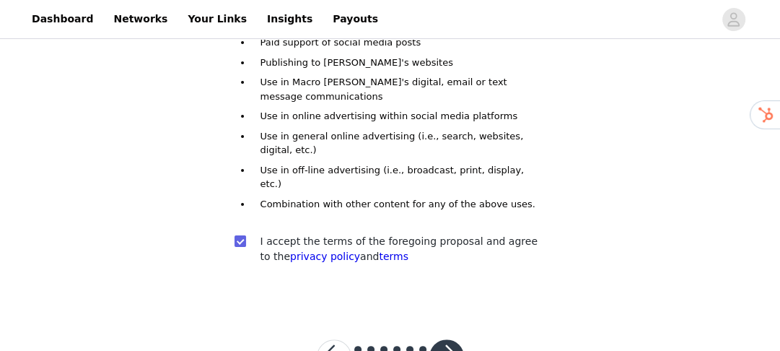
click at [442, 339] on button "button" at bounding box center [446, 356] width 35 height 35
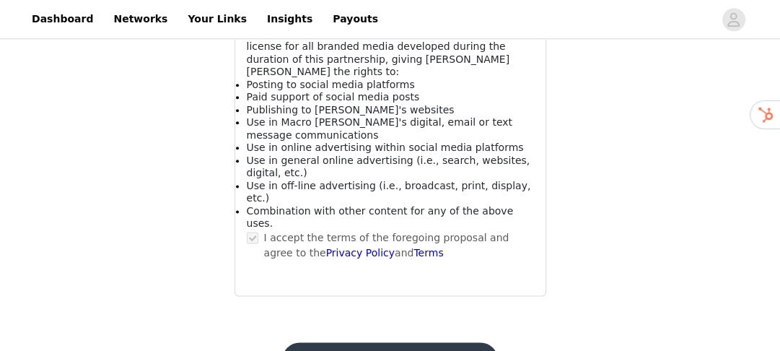
scroll to position [1310, 0]
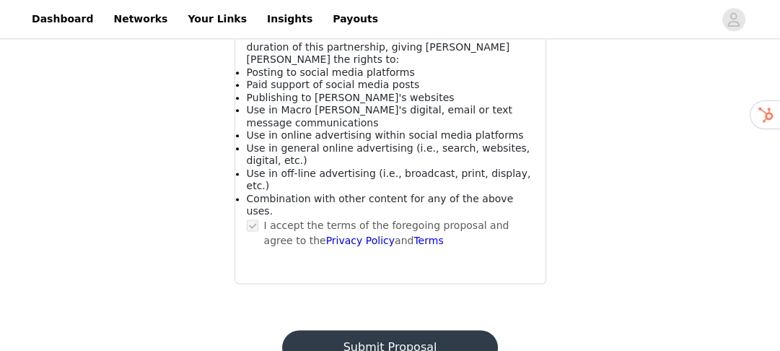
click at [396, 330] on button "Submit Proposal" at bounding box center [390, 347] width 216 height 35
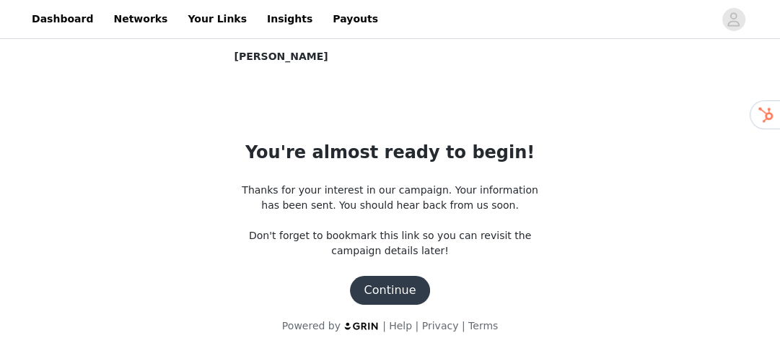
click at [383, 296] on button "Continue" at bounding box center [390, 290] width 81 height 29
